Goal: Information Seeking & Learning: Learn about a topic

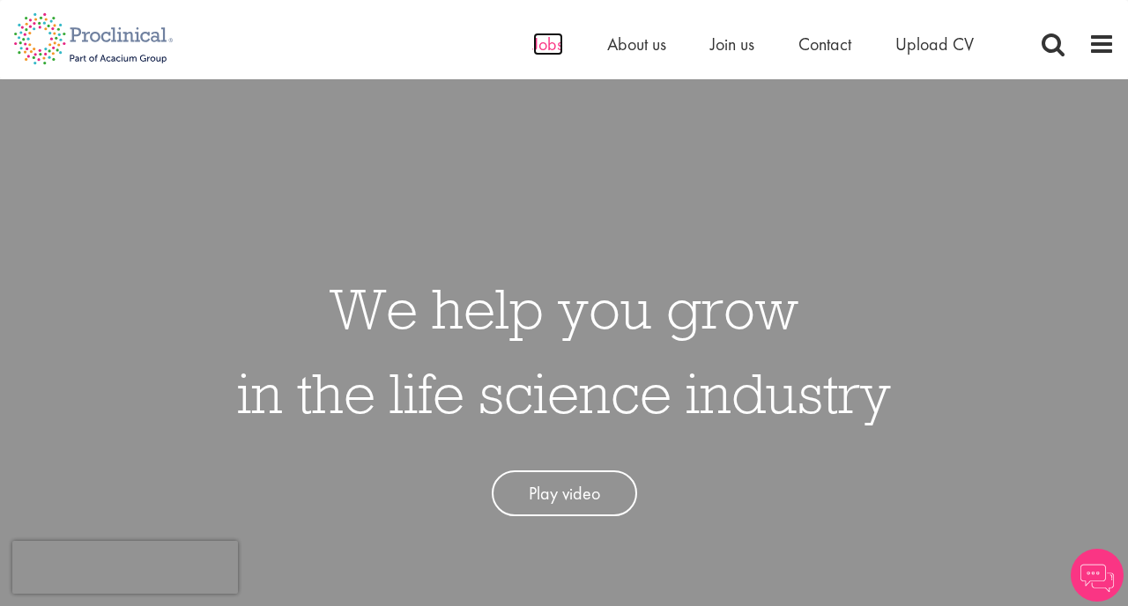
click at [537, 48] on span "Jobs" at bounding box center [548, 44] width 30 height 23
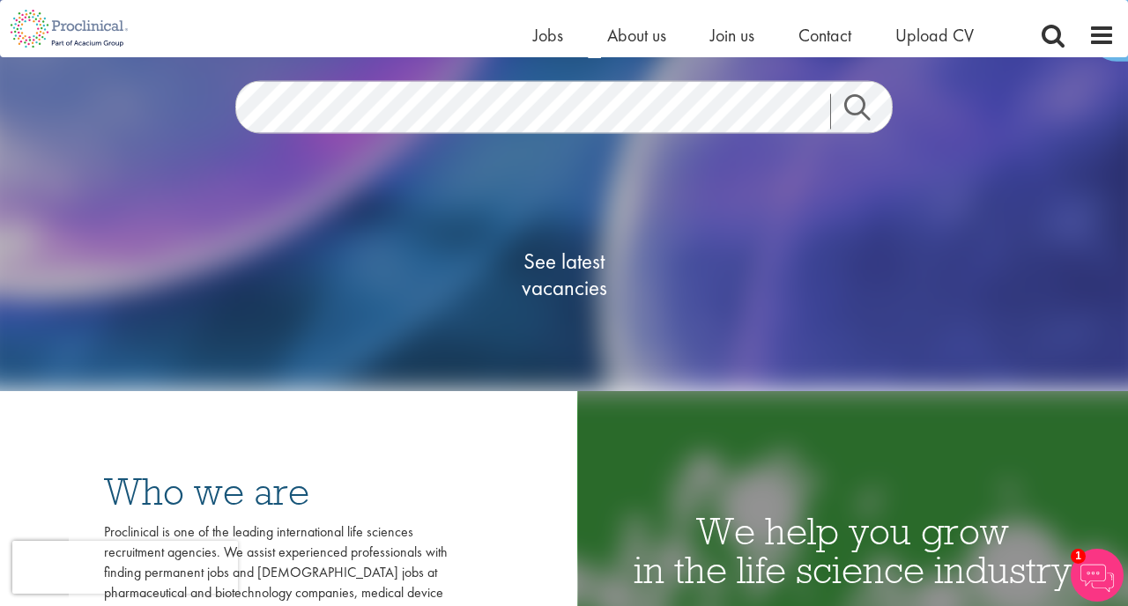
scroll to position [43, 0]
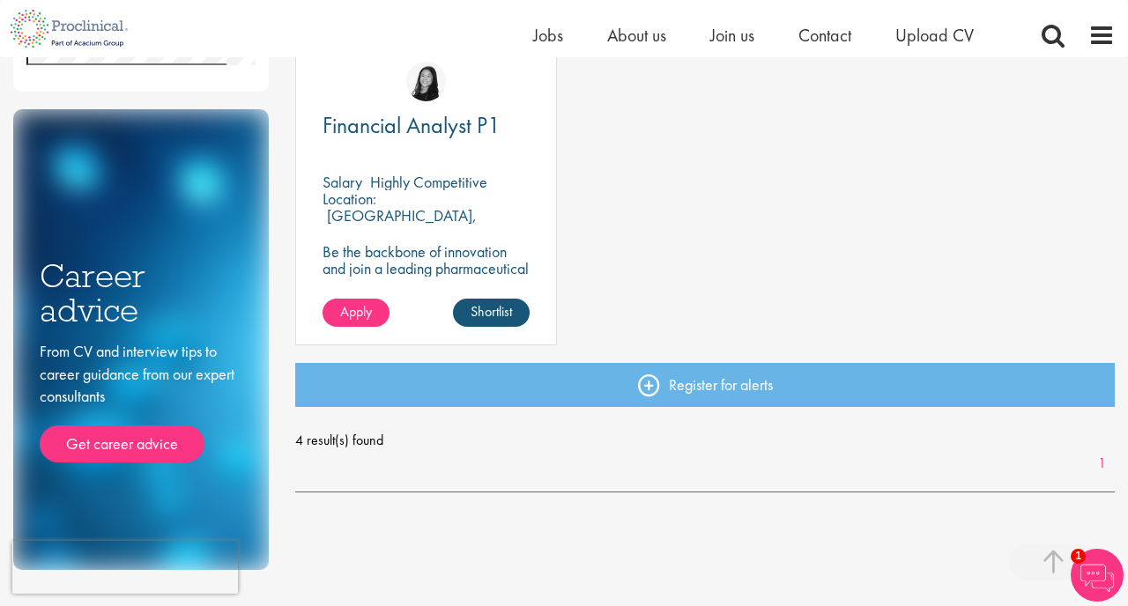
scroll to position [608, 0]
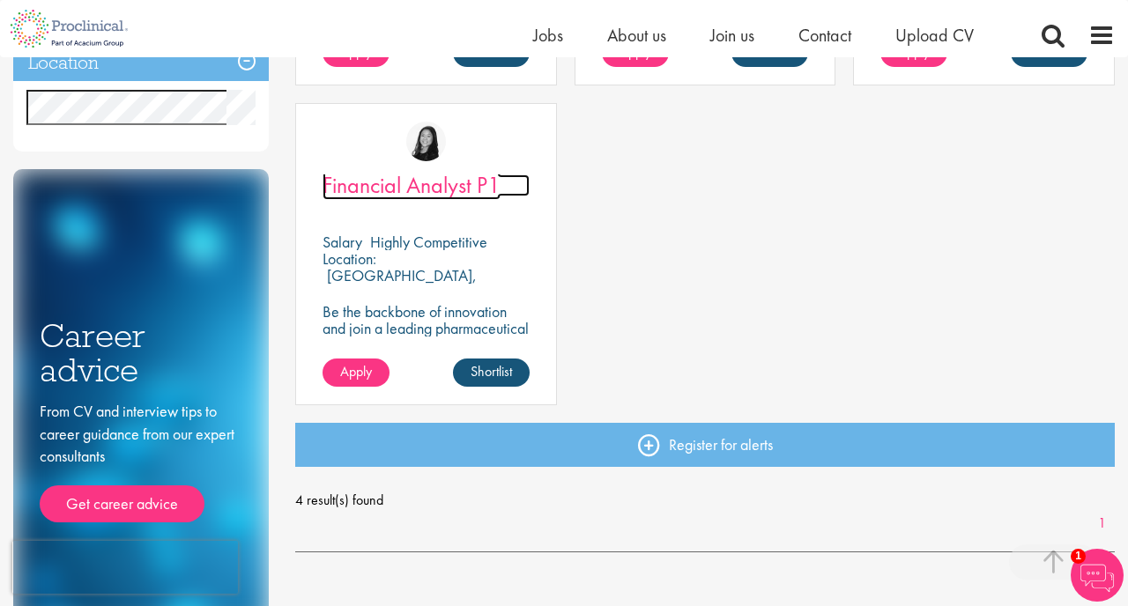
click at [456, 186] on span "Financial Analyst P1" at bounding box center [412, 185] width 178 height 30
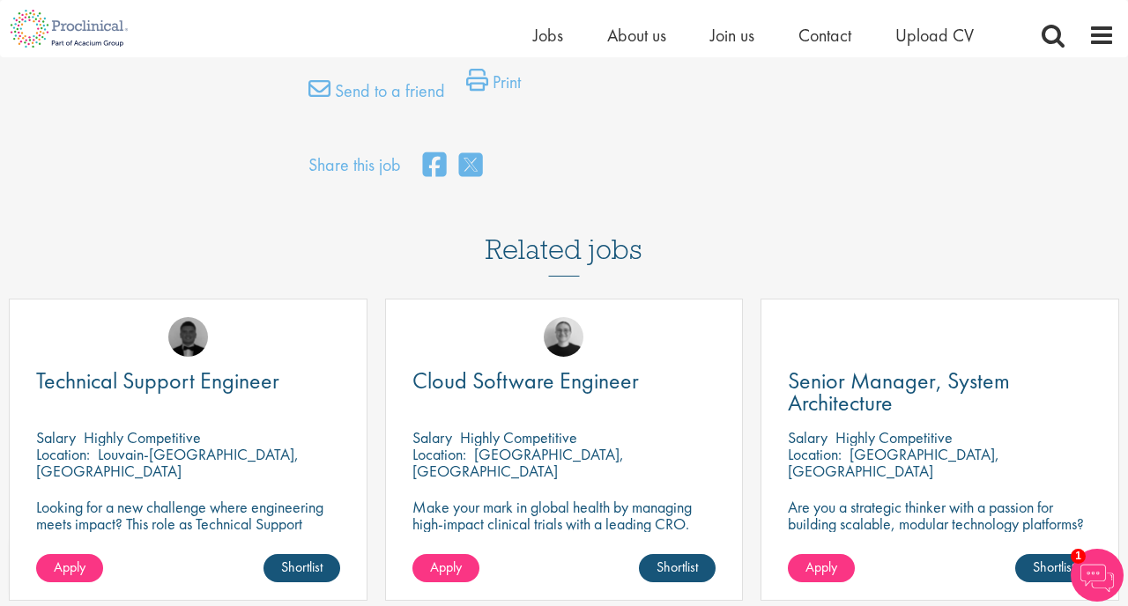
scroll to position [1694, 0]
